Goal: Information Seeking & Learning: Compare options

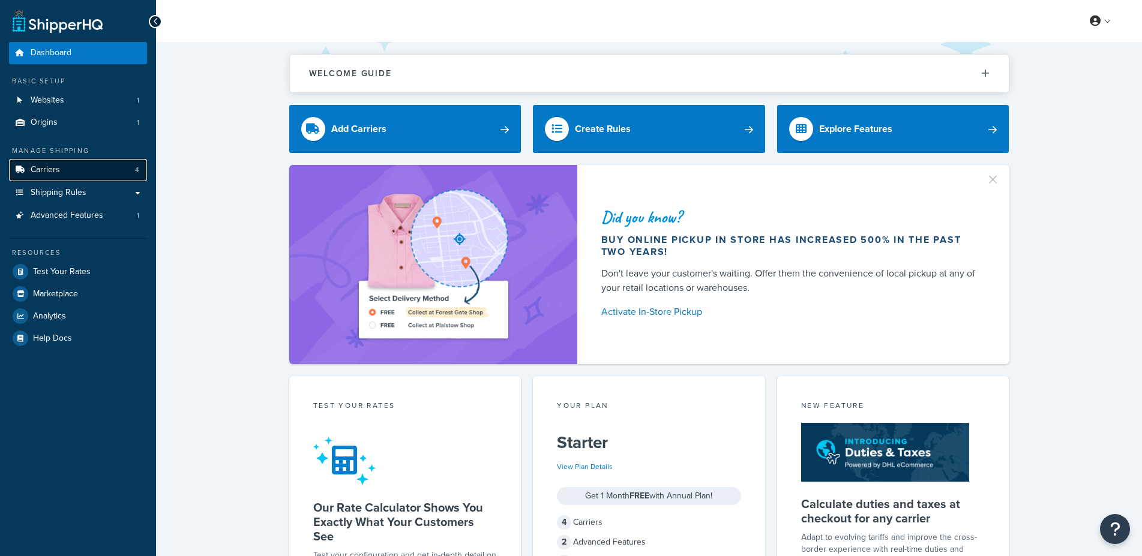
click at [119, 169] on link "Carriers 4" at bounding box center [78, 170] width 138 height 22
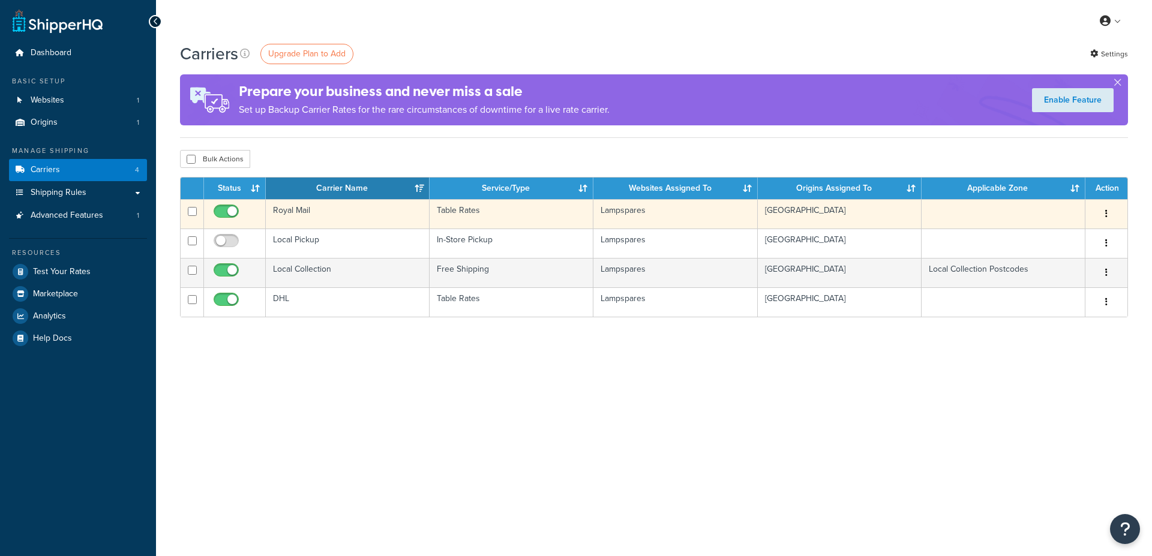
click at [290, 214] on td "Royal Mail" at bounding box center [348, 213] width 164 height 29
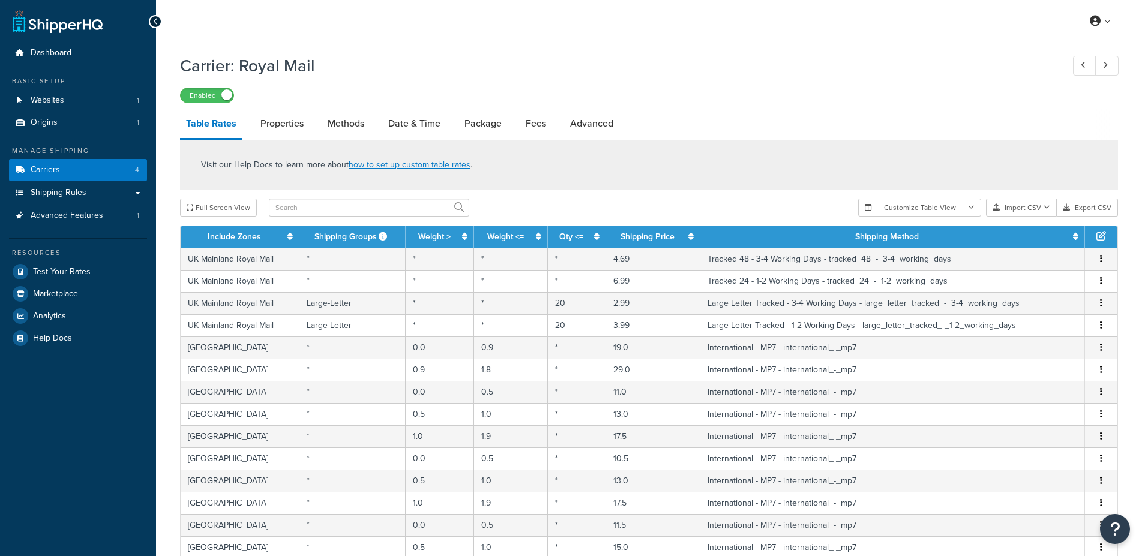
select select "25"
type input "[GEOGRAPHIC_DATA]"
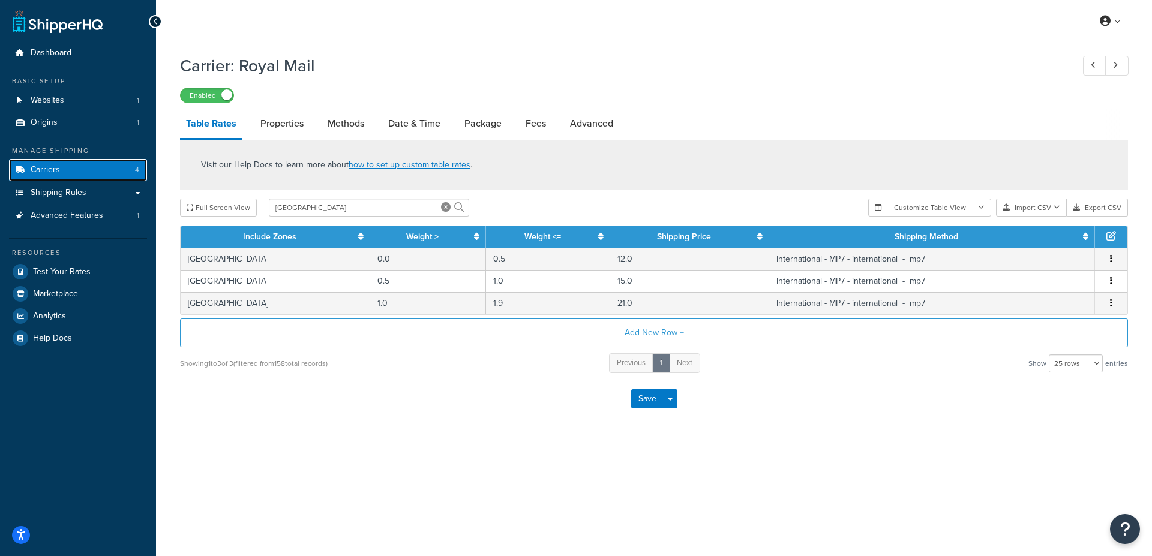
click at [77, 167] on link "Carriers 4" at bounding box center [78, 170] width 138 height 22
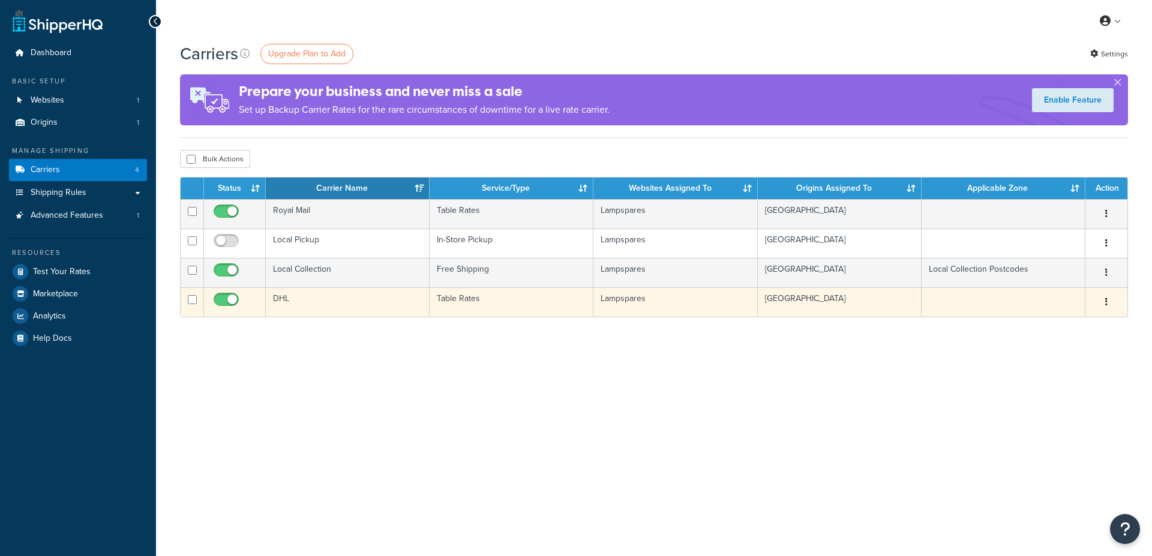
click at [281, 301] on td "DHL" at bounding box center [348, 301] width 164 height 29
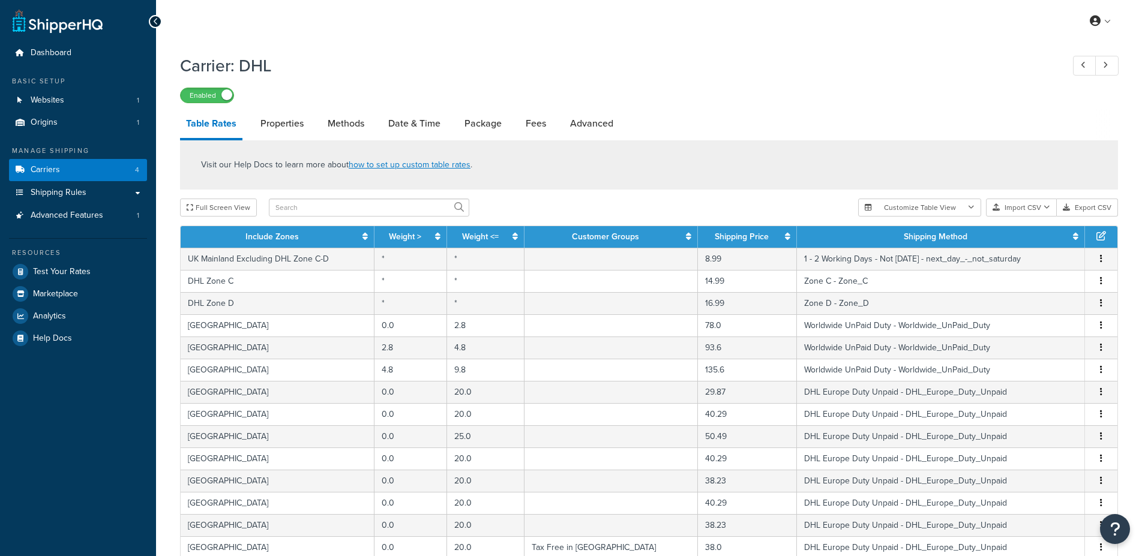
select select "25"
click at [317, 211] on input "text" at bounding box center [369, 208] width 200 height 18
type input "[GEOGRAPHIC_DATA]"
